Goal: Task Accomplishment & Management: Manage account settings

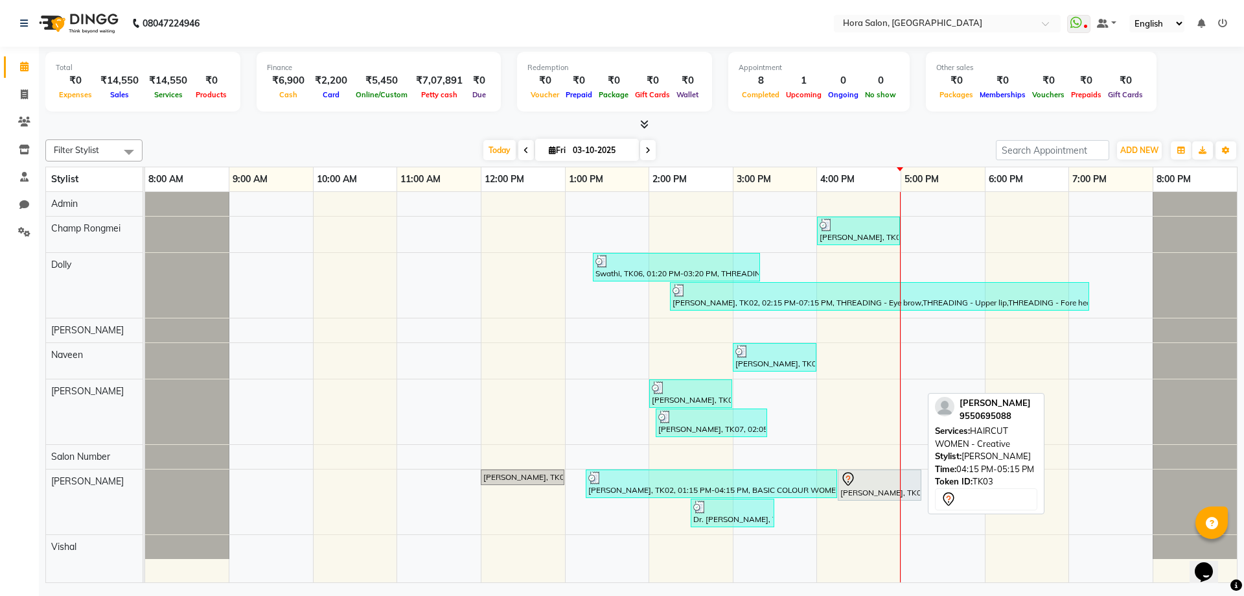
click at [853, 491] on div "[PERSON_NAME], TK03, 04:15 PM-05:15 PM, HAIRCUT WOMEN - Creative" at bounding box center [879, 484] width 81 height 27
select select "7"
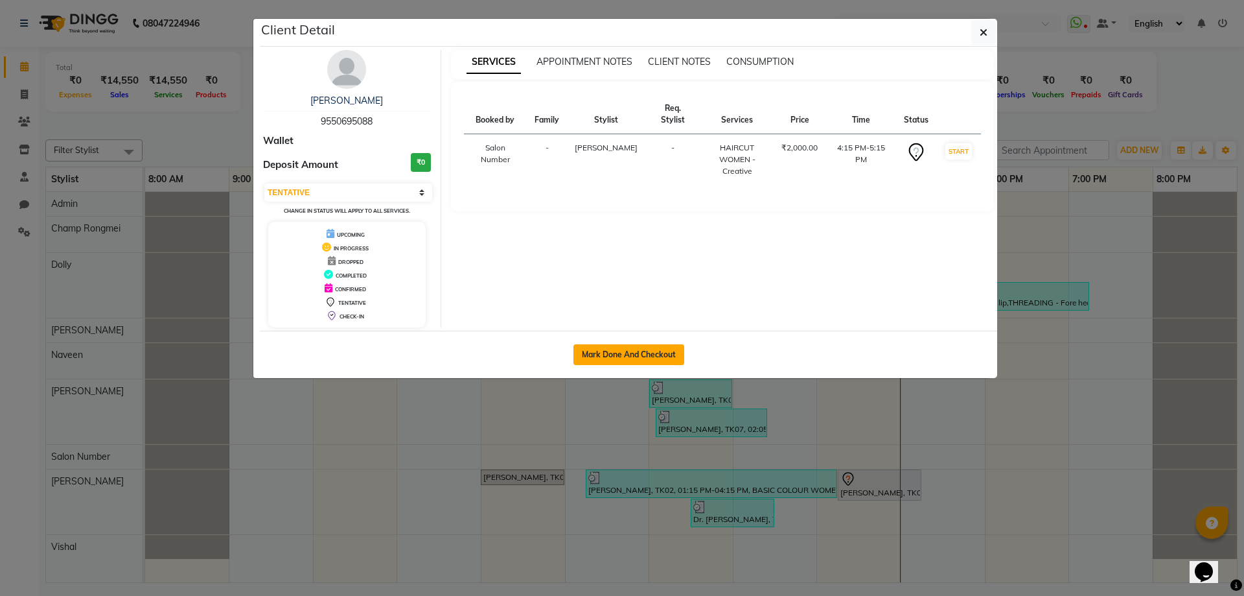
click at [603, 355] on button "Mark Done And Checkout" at bounding box center [628, 354] width 111 height 21
select select "service"
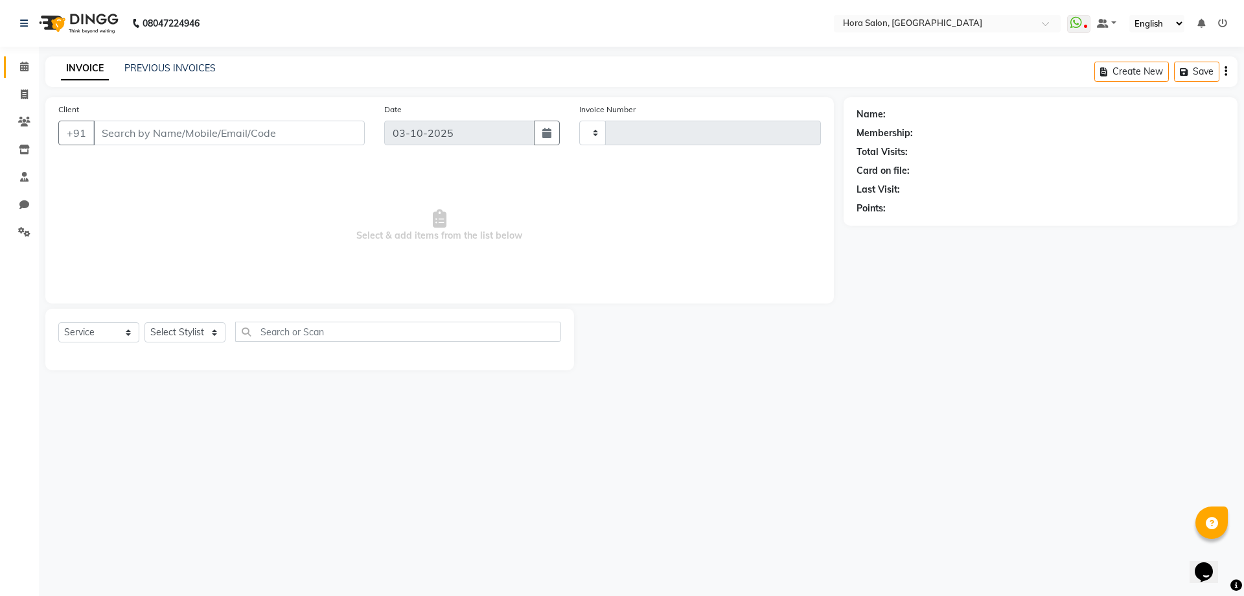
type input "0937"
select select "8101"
drag, startPoint x: 603, startPoint y: 89, endPoint x: 747, endPoint y: 195, distance: 178.9
click at [615, 119] on main "INVOICE PREVIOUS INVOICES Create New Save Client +91 Date [DATE] Invoice Number…" at bounding box center [641, 222] width 1205 height 333
type input "95******88"
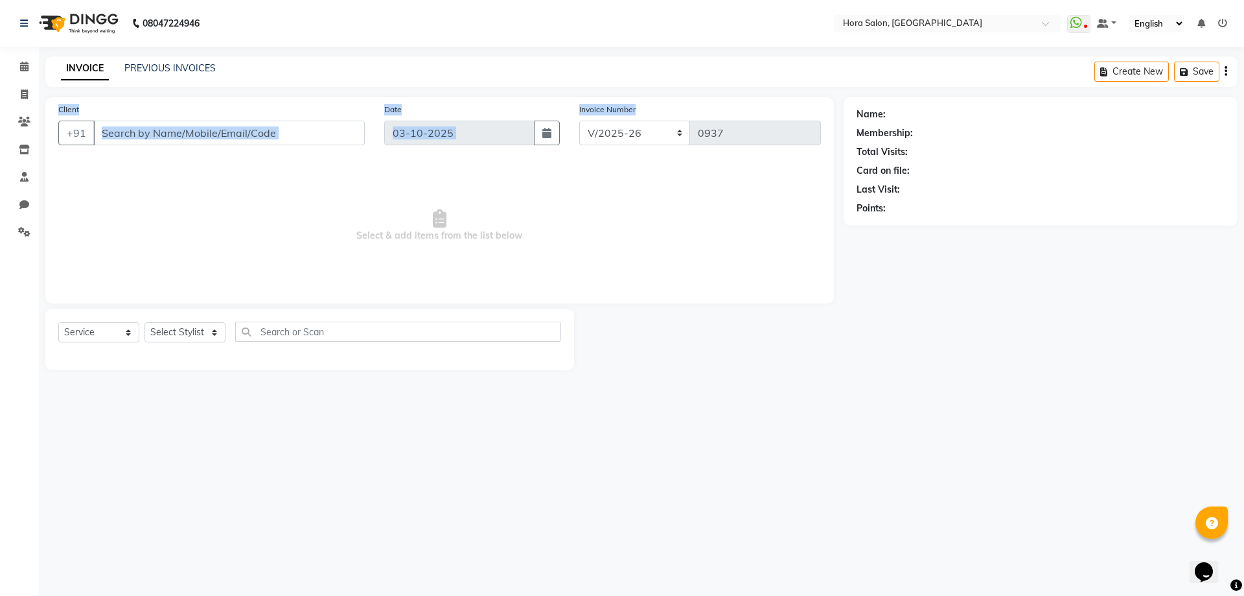
select select "76430"
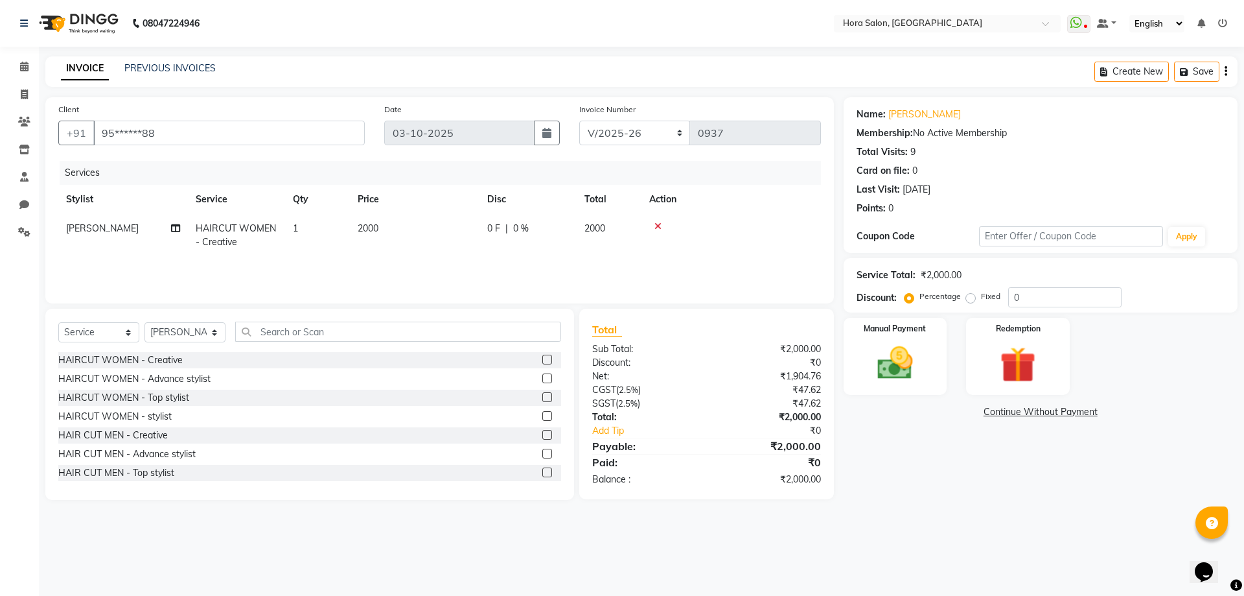
click at [375, 230] on span "2000" at bounding box center [368, 228] width 21 height 12
select select "76430"
click at [433, 228] on input "2000" at bounding box center [476, 232] width 114 height 20
type input "1700"
click at [552, 259] on div "Services Stylist Service Qty Price Disc Total Action Admin Champ Rongmei [PERSO…" at bounding box center [439, 226] width 763 height 130
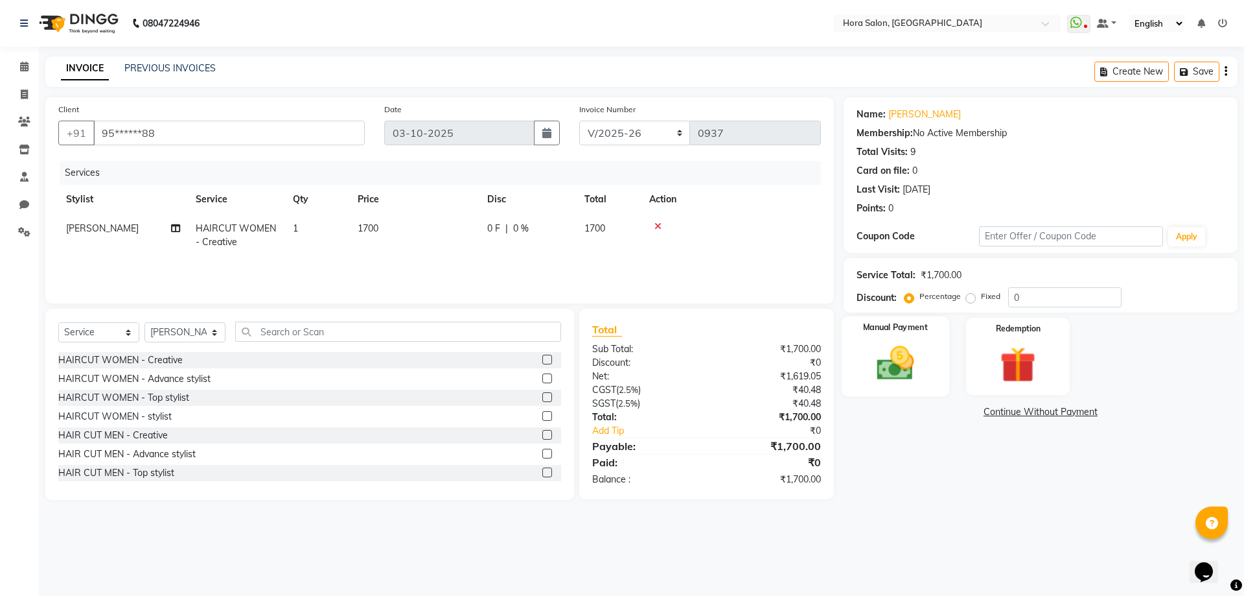
click at [925, 382] on img at bounding box center [895, 363] width 60 height 43
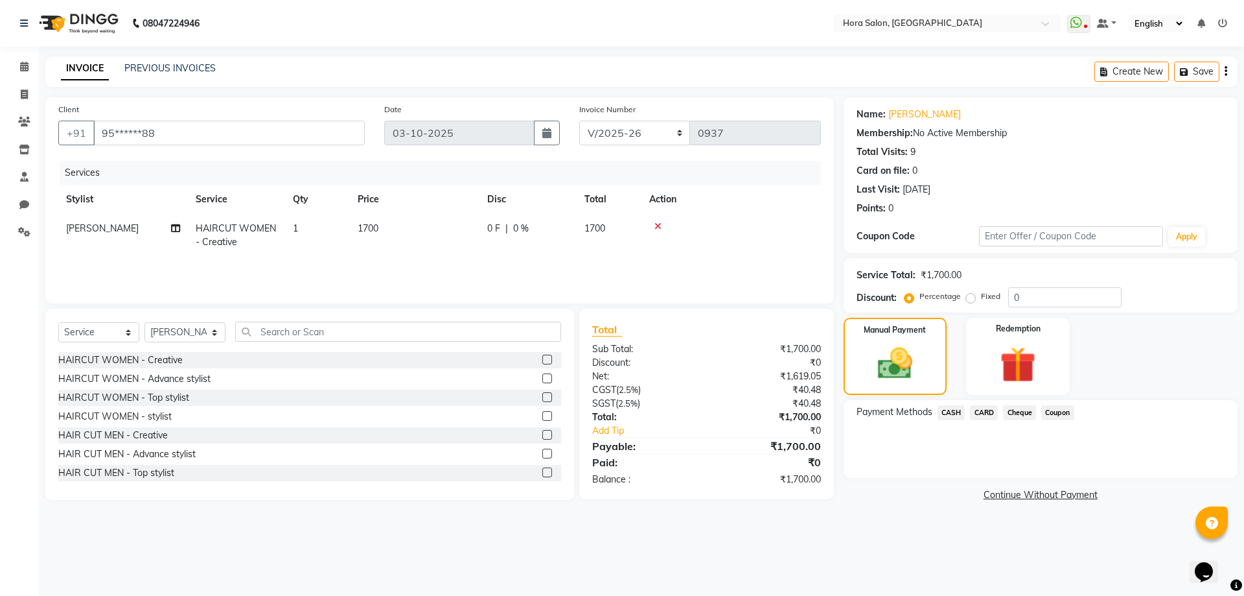
click at [1018, 420] on div "Cheque" at bounding box center [1017, 413] width 38 height 17
click at [1028, 413] on span "Cheque" at bounding box center [1019, 412] width 33 height 15
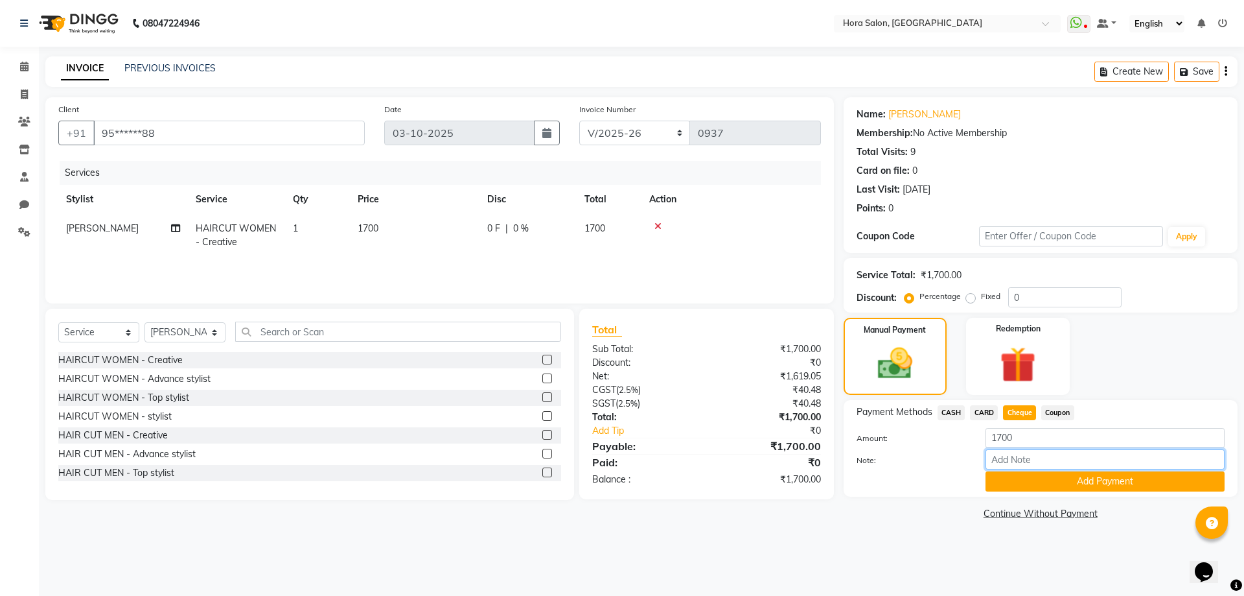
click at [1030, 468] on input "Note:" at bounding box center [1105, 459] width 239 height 20
type input "gpay"
click at [1115, 489] on button "Add Payment" at bounding box center [1105, 481] width 239 height 20
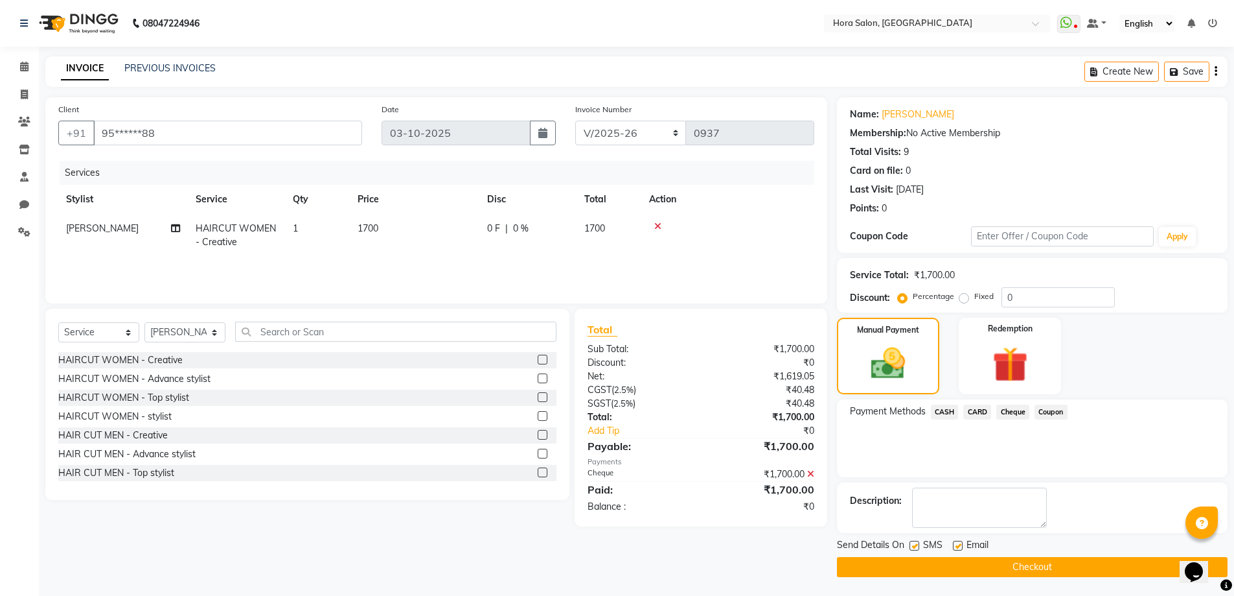
click at [998, 564] on button "Checkout" at bounding box center [1032, 567] width 391 height 20
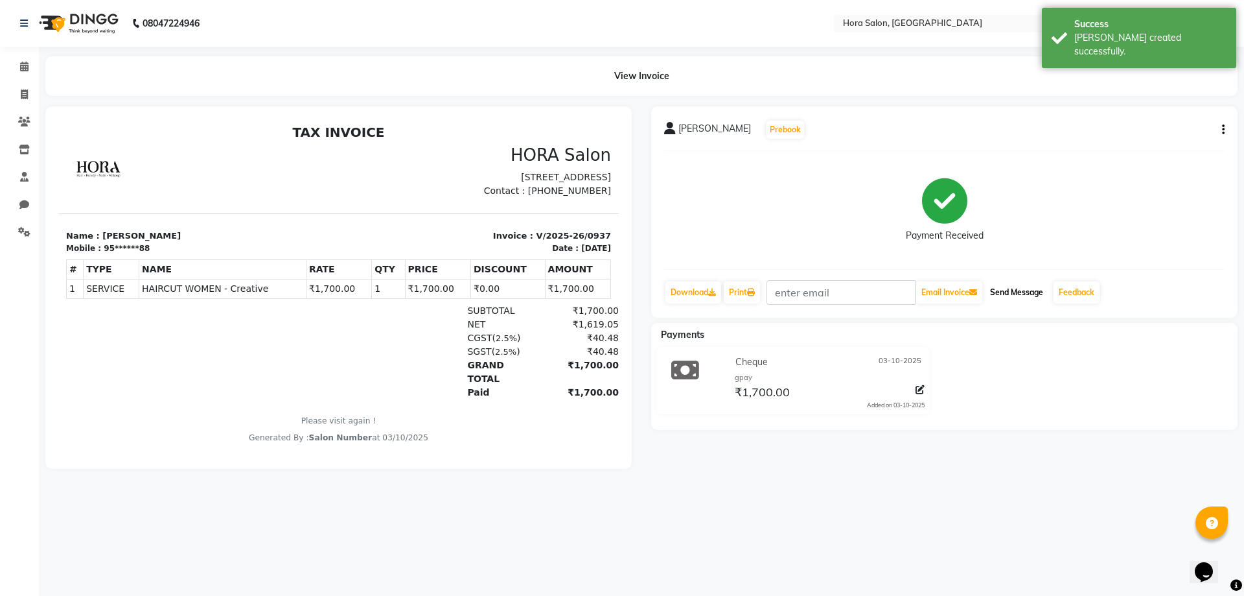
click at [1027, 294] on button "Send Message" at bounding box center [1017, 292] width 64 height 22
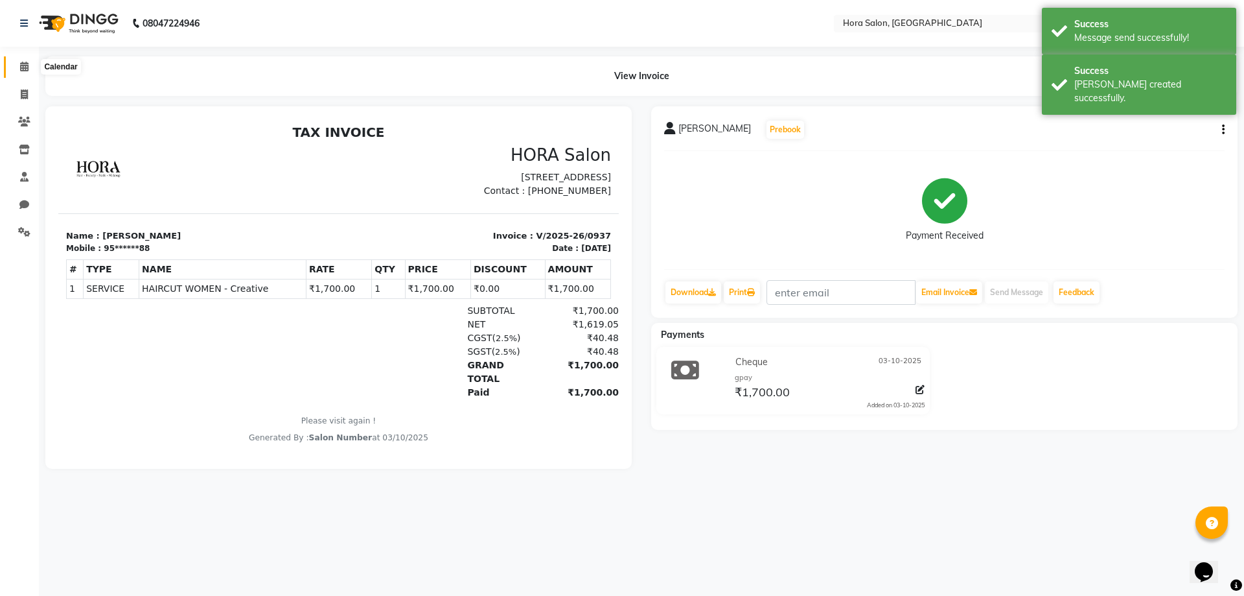
click at [20, 65] on icon at bounding box center [24, 67] width 8 height 10
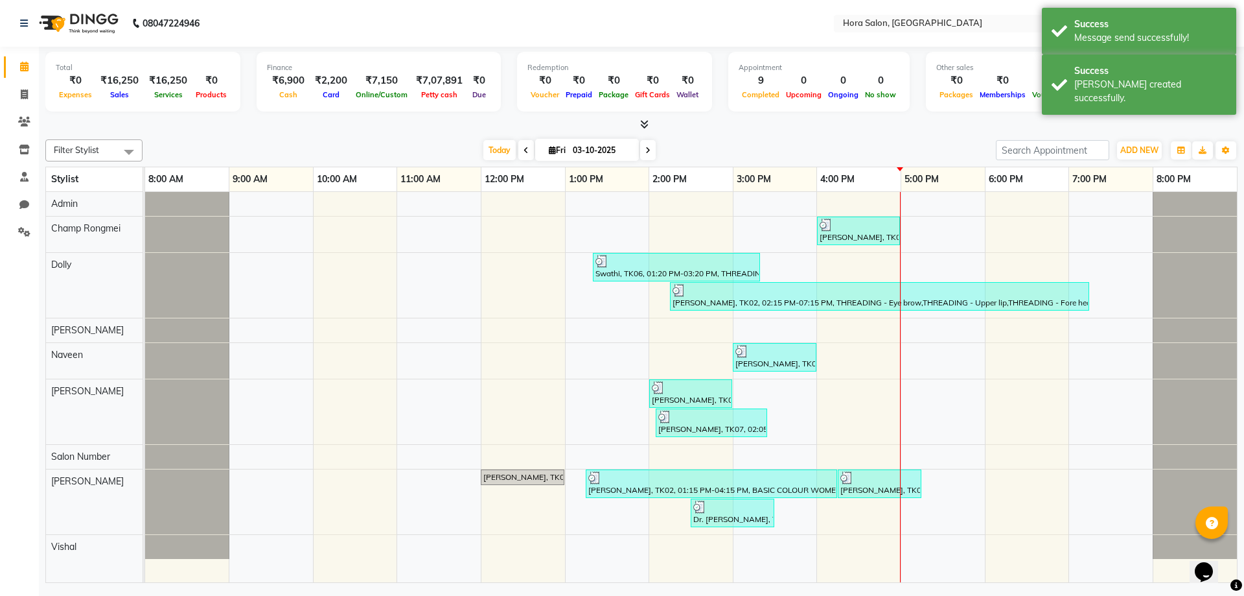
click at [649, 124] on div at bounding box center [641, 125] width 1192 height 14
click at [637, 124] on span at bounding box center [642, 125] width 14 height 14
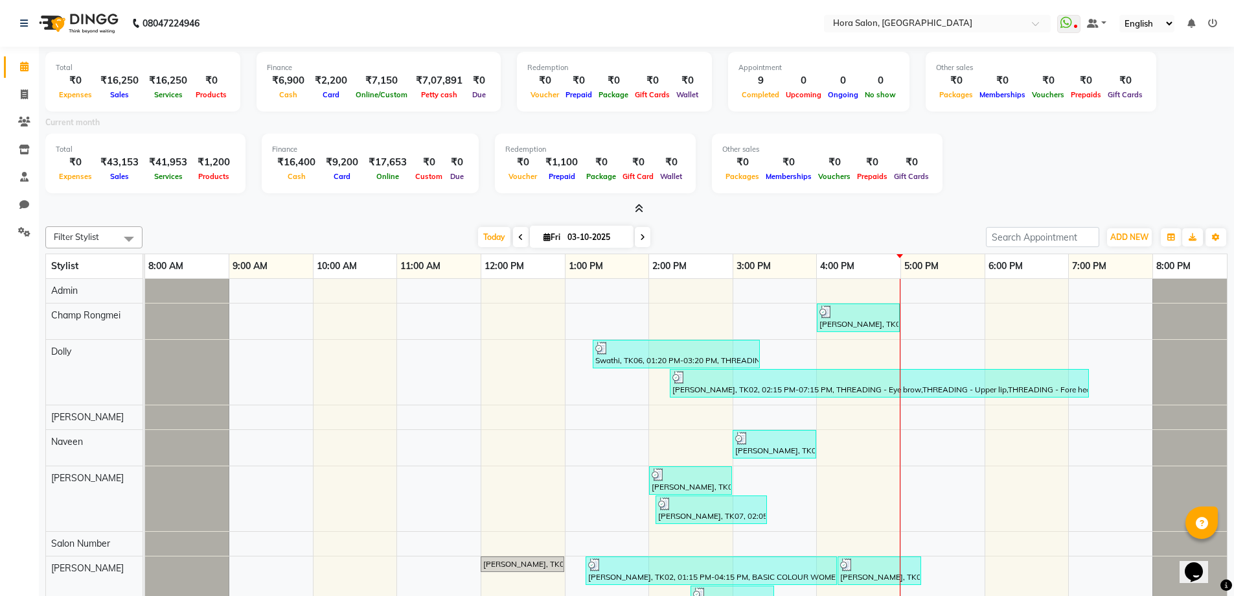
click at [636, 203] on span at bounding box center [637, 209] width 14 height 14
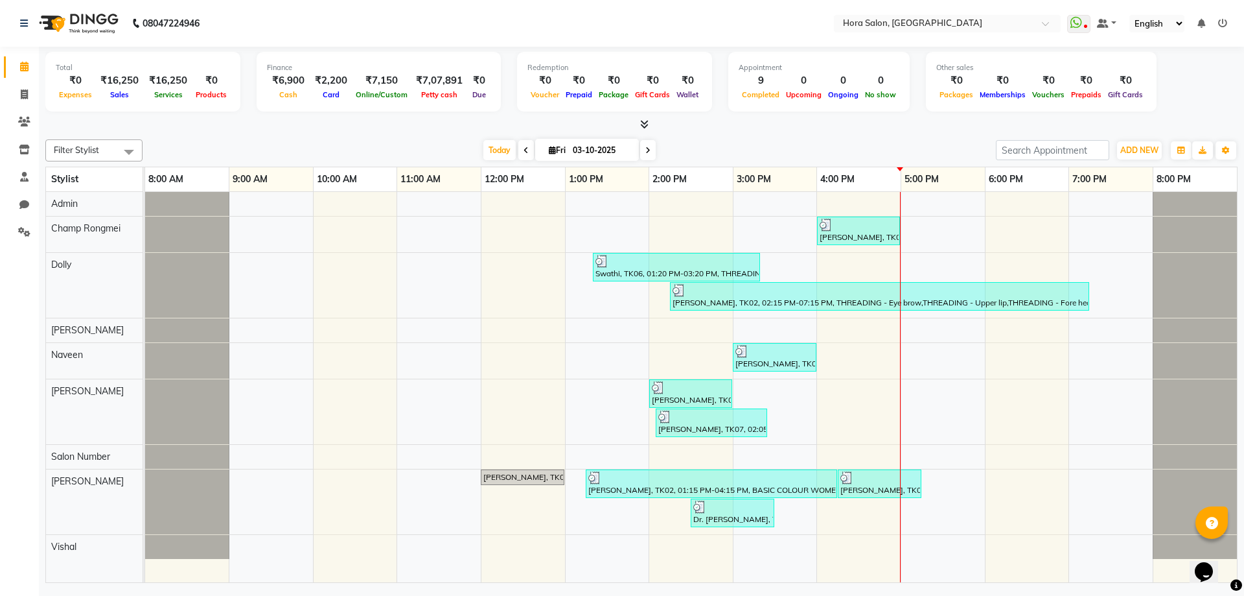
click at [645, 116] on div "Total ₹0 Expenses ₹16,250 Sales ₹16,250 Services ₹0 Products Finance ₹6,900 Cas…" at bounding box center [641, 89] width 1192 height 85
click at [645, 118] on span at bounding box center [642, 125] width 14 height 14
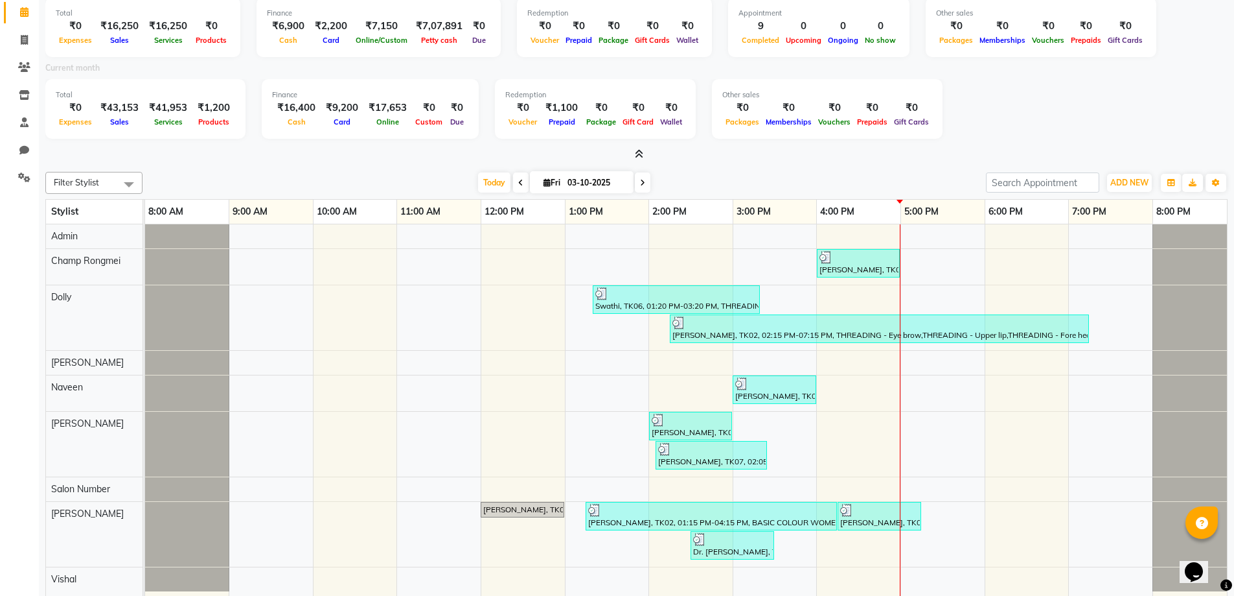
scroll to position [77, 0]
